Goal: Task Accomplishment & Management: Manage account settings

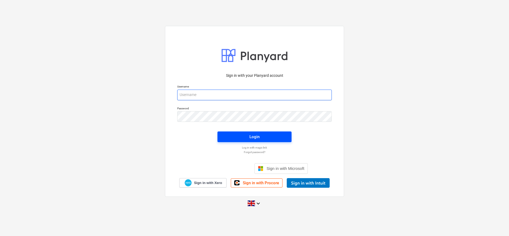
type input "[PERSON_NAME][EMAIL_ADDRESS][DOMAIN_NAME]"
click at [248, 135] on span "Login" at bounding box center [254, 136] width 61 height 7
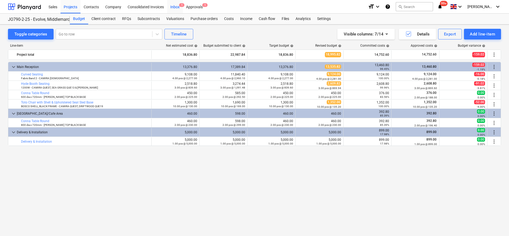
click at [173, 9] on div "Inbox 1" at bounding box center [175, 7] width 16 height 14
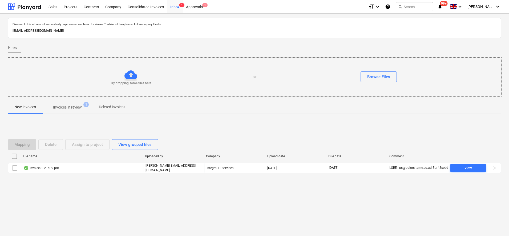
click at [48, 106] on span "Invoices in review 1" at bounding box center [67, 107] width 50 height 10
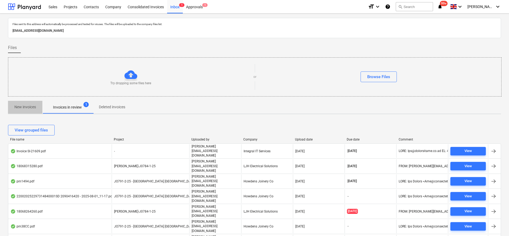
click at [40, 108] on span "New invoices" at bounding box center [25, 107] width 34 height 9
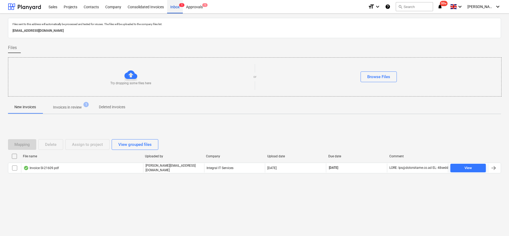
click at [173, 8] on div "Inbox 1" at bounding box center [175, 7] width 16 height 14
